Goal: Task Accomplishment & Management: Use online tool/utility

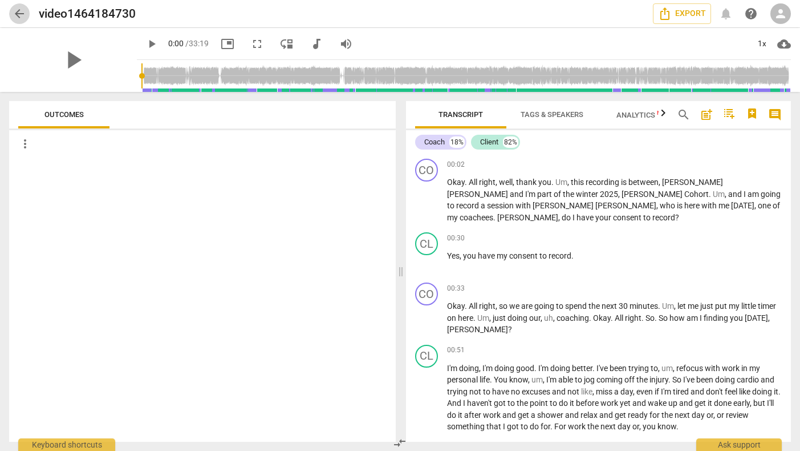
click at [18, 13] on span "arrow_back" at bounding box center [20, 14] width 14 height 14
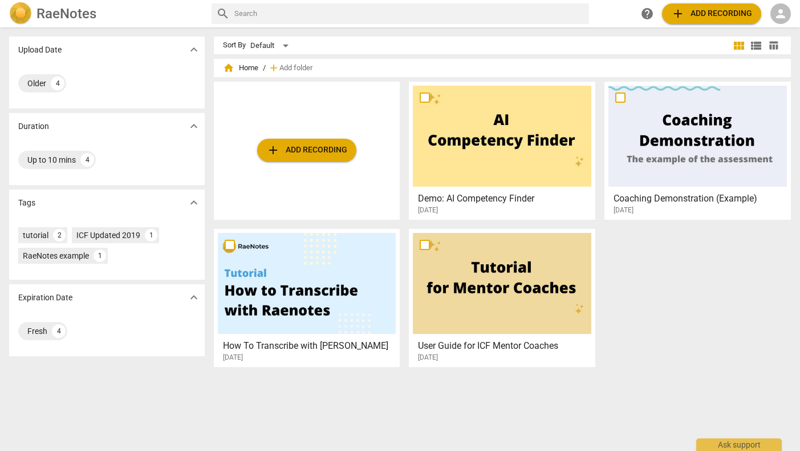
click at [301, 152] on span "add Add recording" at bounding box center [306, 150] width 81 height 14
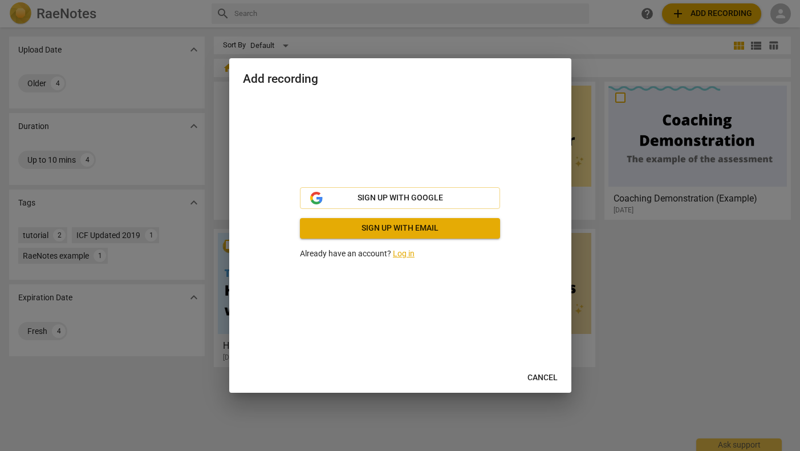
click at [403, 255] on link "Log in" at bounding box center [404, 253] width 22 height 9
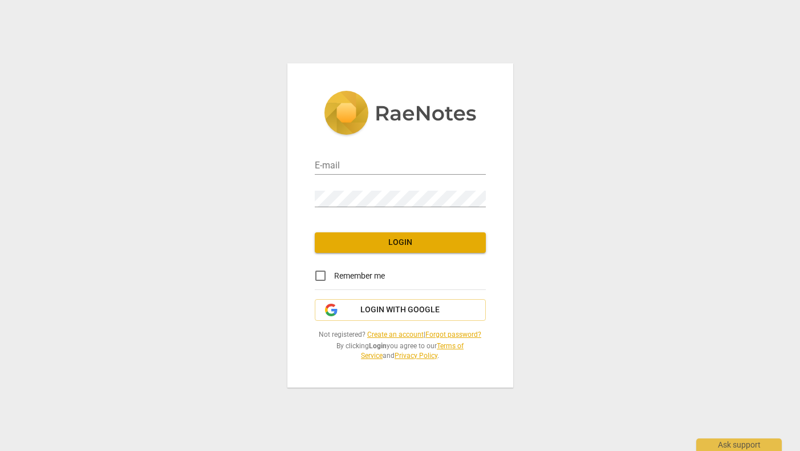
type input "askmmc@gmail.com"
click at [303, 225] on div "E-mail askmmc@gmail.com Password Login Remember me Login with Google Not regist…" at bounding box center [400, 225] width 226 height 324
click at [320, 275] on input "Remember me" at bounding box center [320, 275] width 27 height 27
checkbox input "true"
click at [386, 241] on span "Login" at bounding box center [400, 242] width 153 height 11
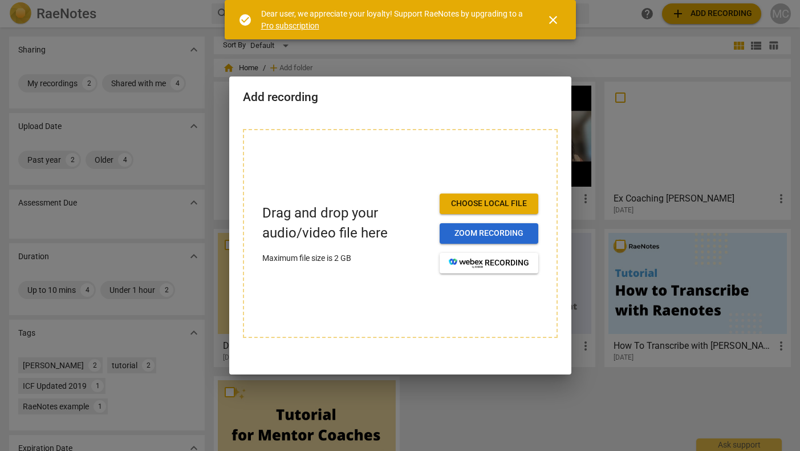
click at [473, 232] on span "Zoom recording" at bounding box center [489, 233] width 80 height 11
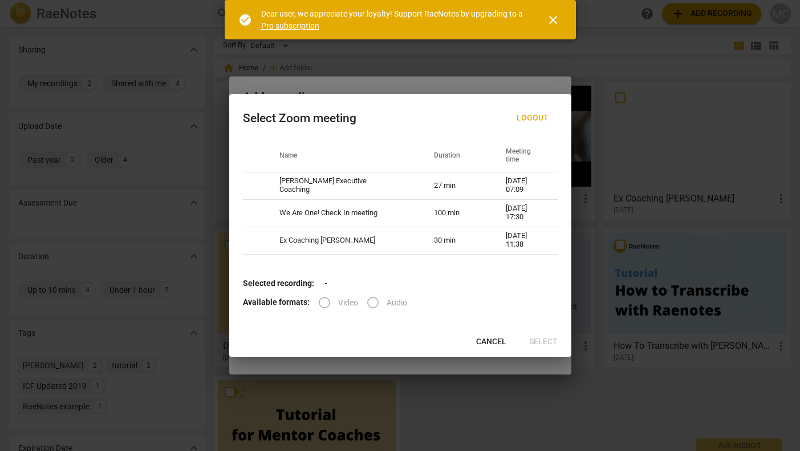
click at [551, 19] on span "close" at bounding box center [553, 20] width 14 height 14
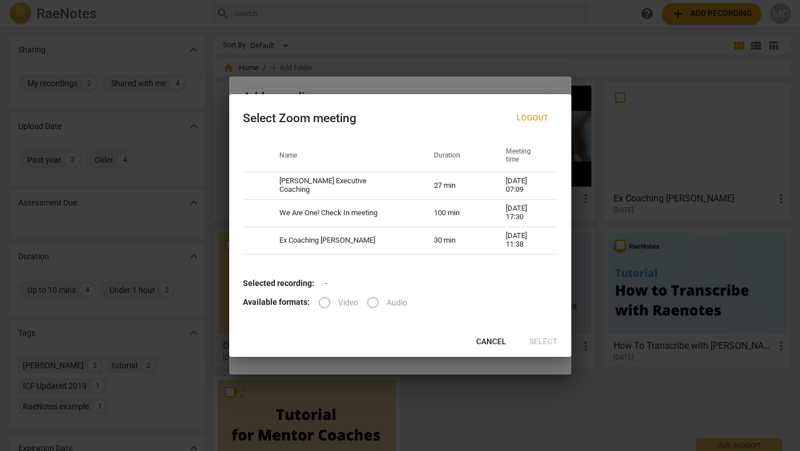
click at [499, 340] on span "Cancel" at bounding box center [491, 341] width 30 height 11
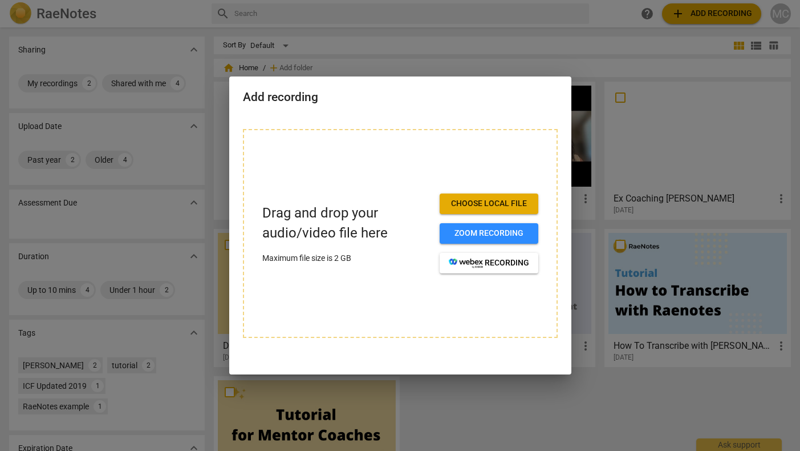
click at [503, 204] on span "Choose local file" at bounding box center [489, 203] width 80 height 11
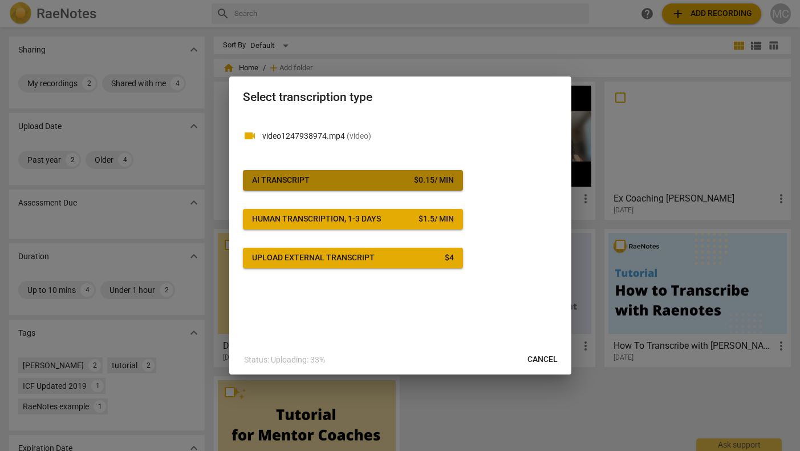
click at [420, 184] on div "$ 0.15 / min" at bounding box center [434, 179] width 40 height 11
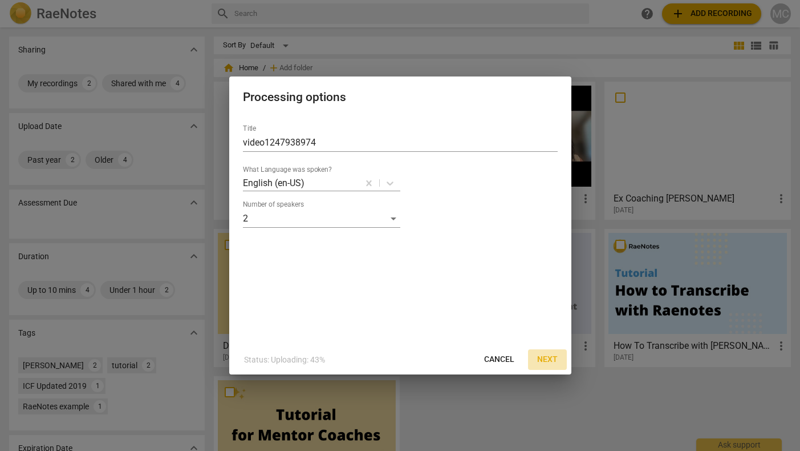
click at [551, 356] on span "Next" at bounding box center [547, 359] width 21 height 11
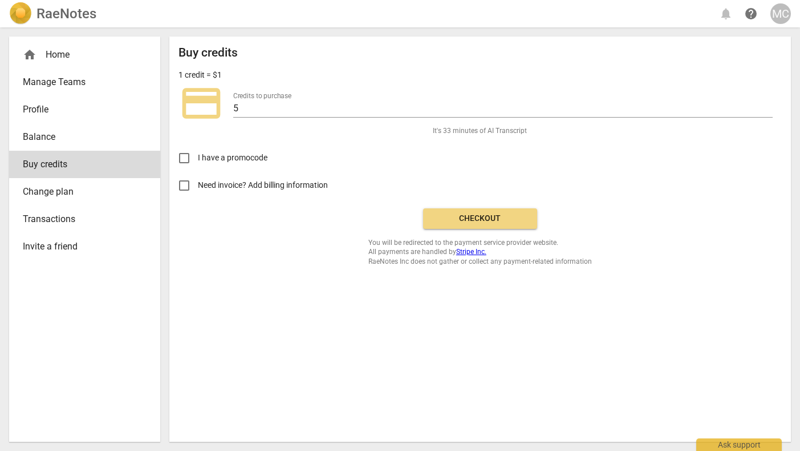
click at [476, 220] on span "Checkout" at bounding box center [480, 218] width 96 height 11
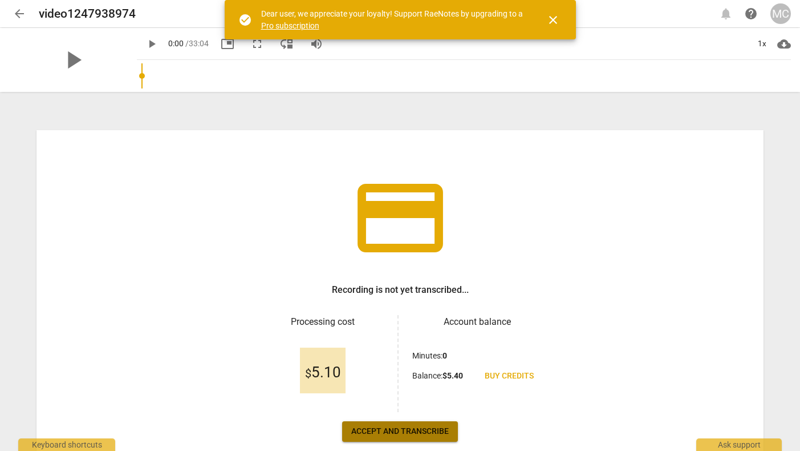
click at [414, 430] on span "Accept and transcribe" at bounding box center [400, 430] width 98 height 11
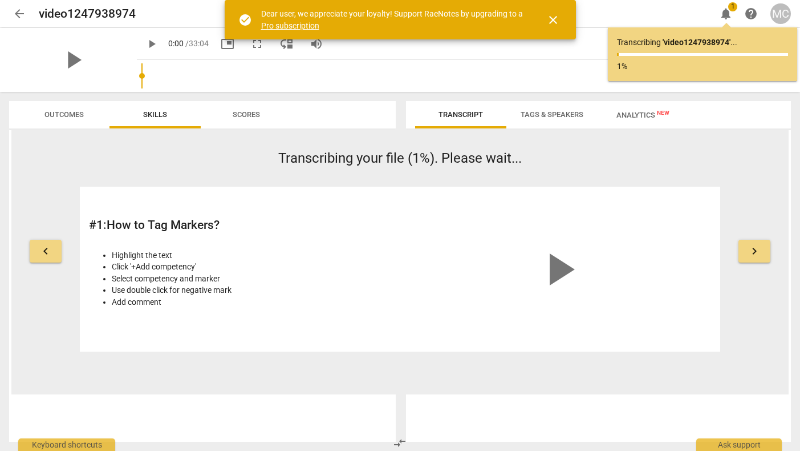
click at [554, 19] on span "close" at bounding box center [553, 20] width 14 height 14
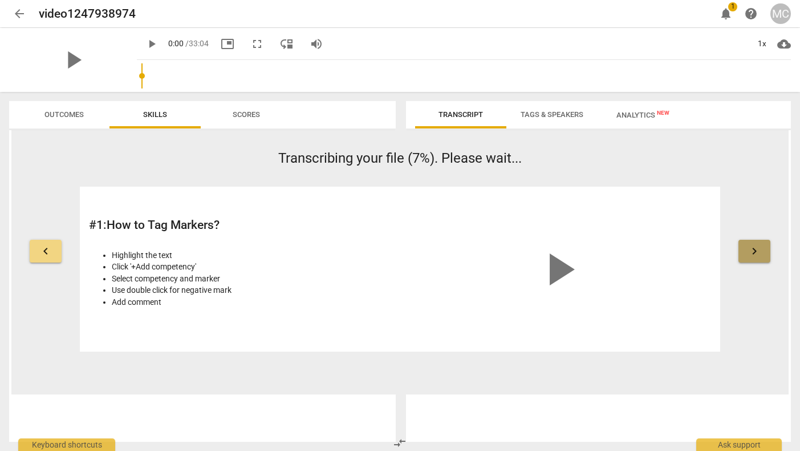
click at [749, 248] on span "keyboard_arrow_right" at bounding box center [755, 251] width 14 height 14
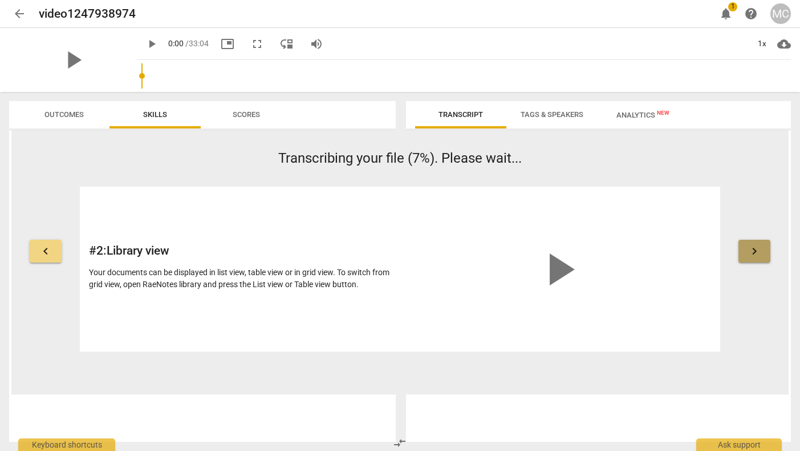
click at [749, 248] on span "keyboard_arrow_right" at bounding box center [755, 251] width 14 height 14
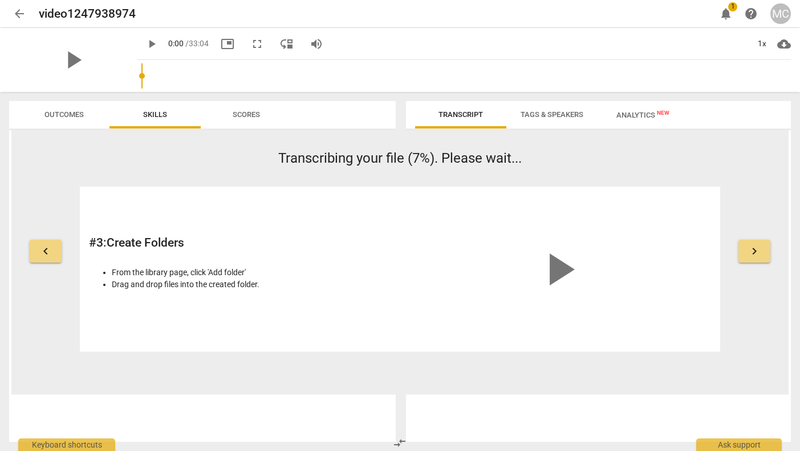
click at [756, 251] on span "keyboard_arrow_right" at bounding box center [755, 251] width 14 height 14
